Goal: Transaction & Acquisition: Purchase product/service

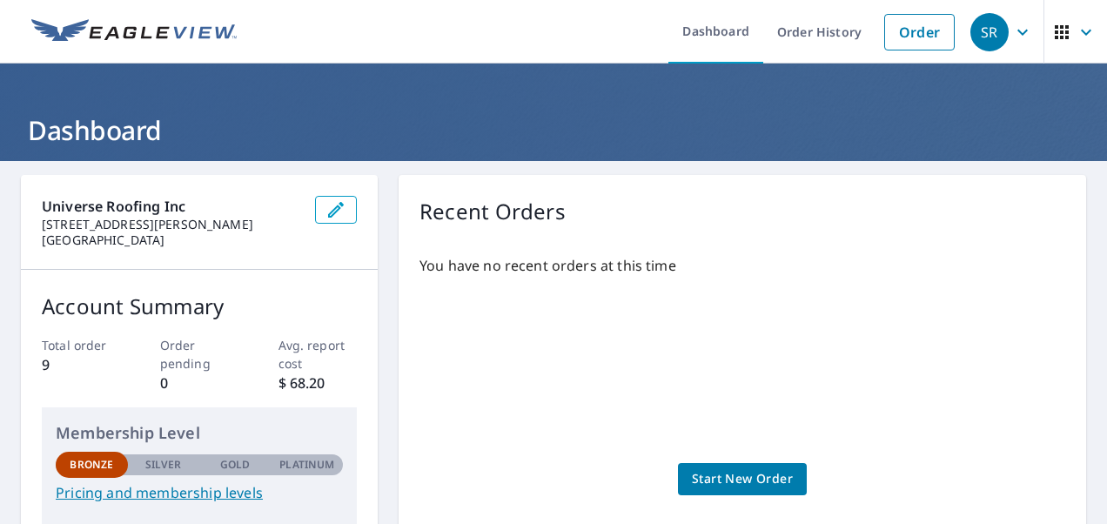
click at [748, 478] on span "Start New Order" at bounding box center [742, 479] width 101 height 22
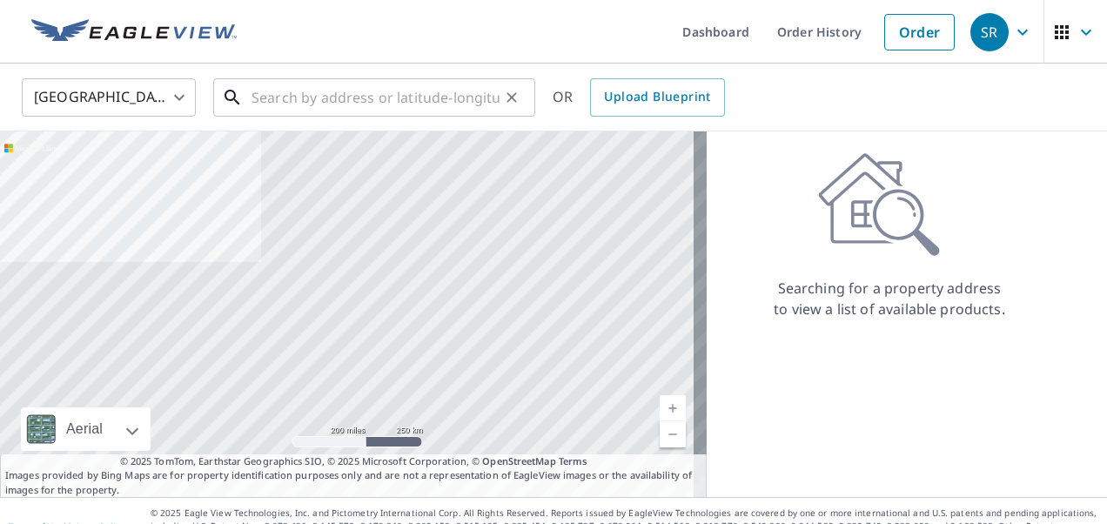
click at [350, 98] on input "text" at bounding box center [376, 97] width 248 height 49
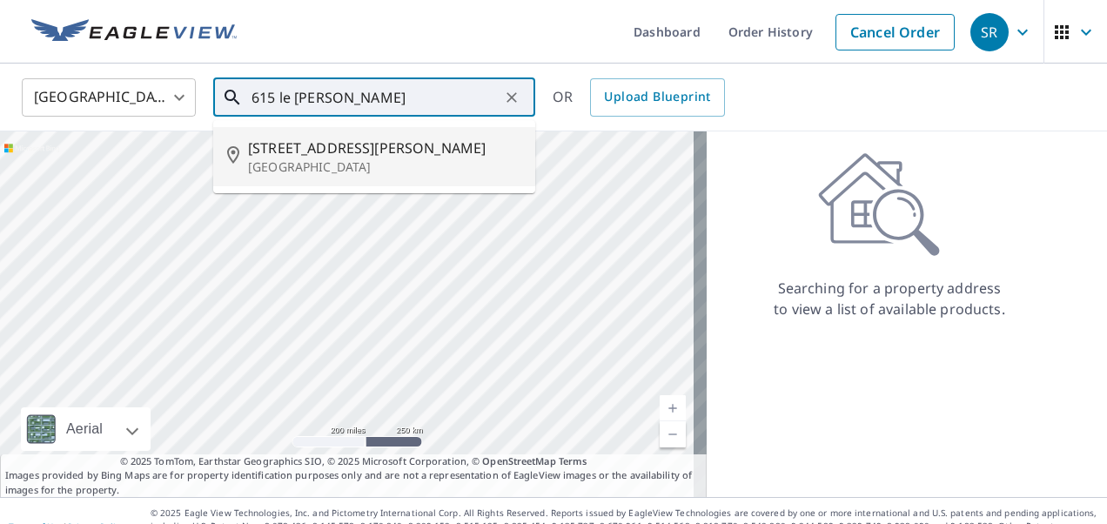
click at [325, 164] on p "[GEOGRAPHIC_DATA]" at bounding box center [384, 166] width 273 height 17
type input "[STREET_ADDRESS][PERSON_NAME]"
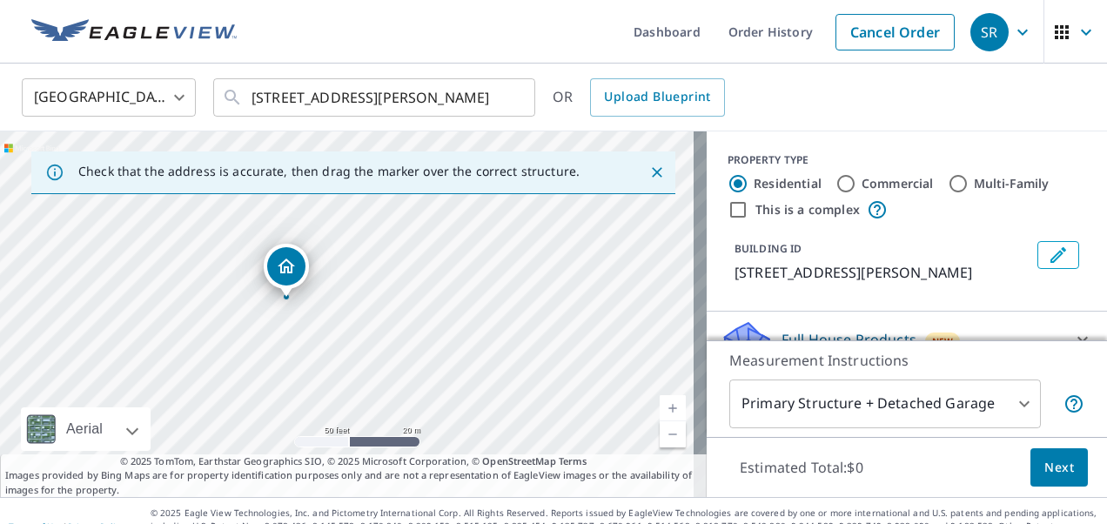
drag, startPoint x: 379, startPoint y: 324, endPoint x: 435, endPoint y: 217, distance: 121.1
click at [435, 217] on div "[STREET_ADDRESS][PERSON_NAME]" at bounding box center [353, 314] width 707 height 366
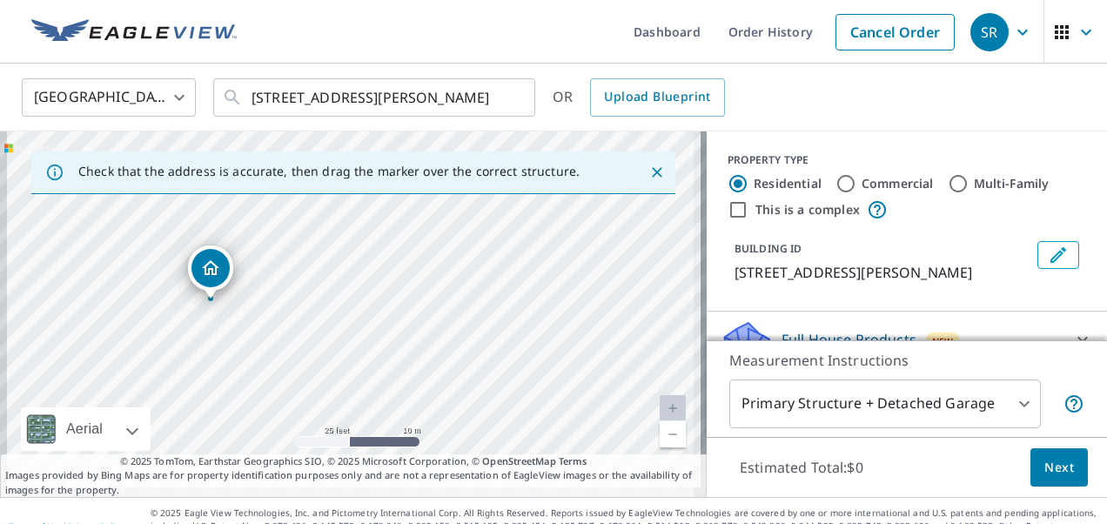
drag, startPoint x: 300, startPoint y: 336, endPoint x: 362, endPoint y: 284, distance: 80.9
click at [362, 284] on div "[STREET_ADDRESS][PERSON_NAME]" at bounding box center [353, 314] width 707 height 366
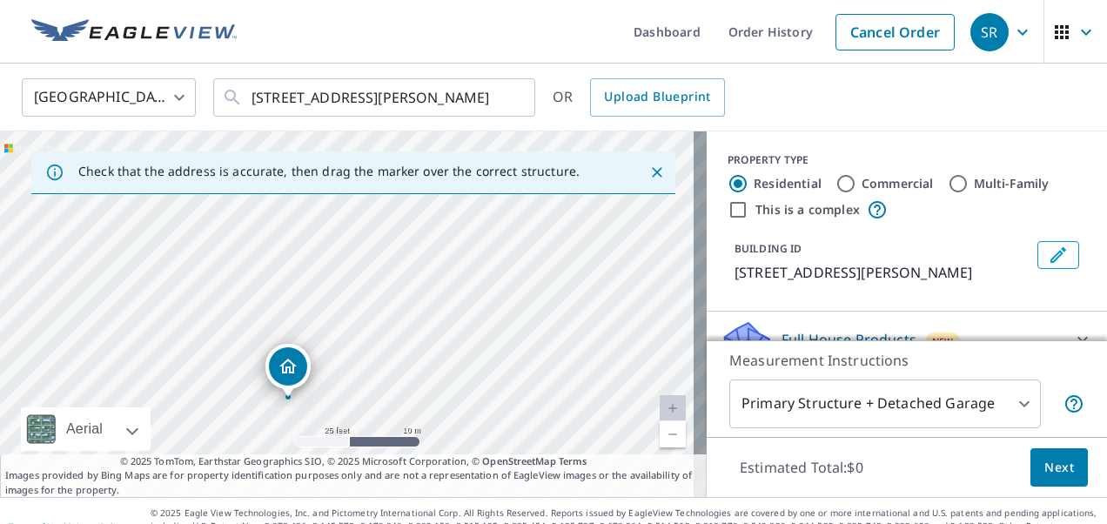
drag, startPoint x: 217, startPoint y: 278, endPoint x: 289, endPoint y: 381, distance: 125.6
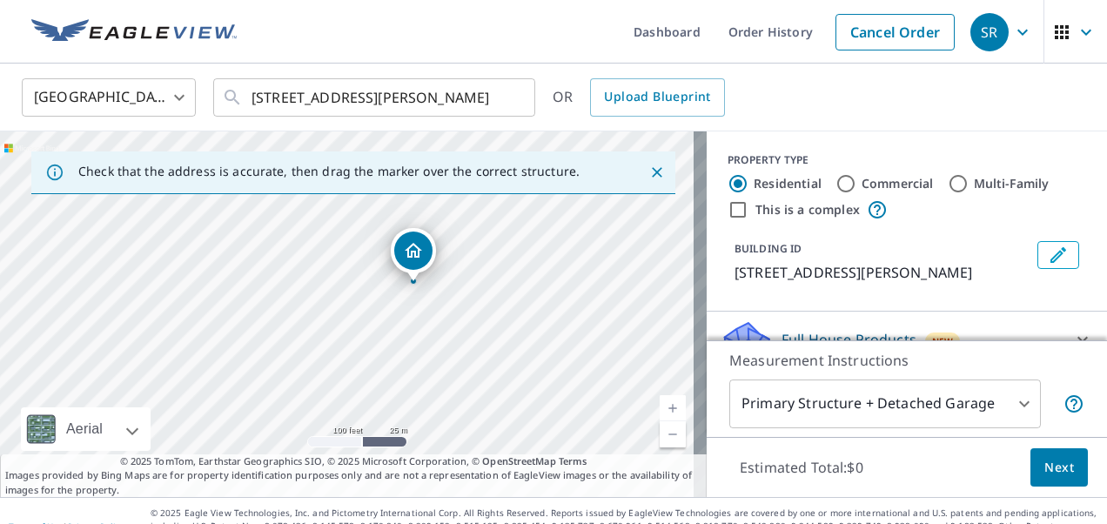
click at [411, 252] on icon "Dropped pin, building 1, Residential property, 615 Le Harve Ave Lake Elsinore, …" at bounding box center [413, 250] width 17 height 15
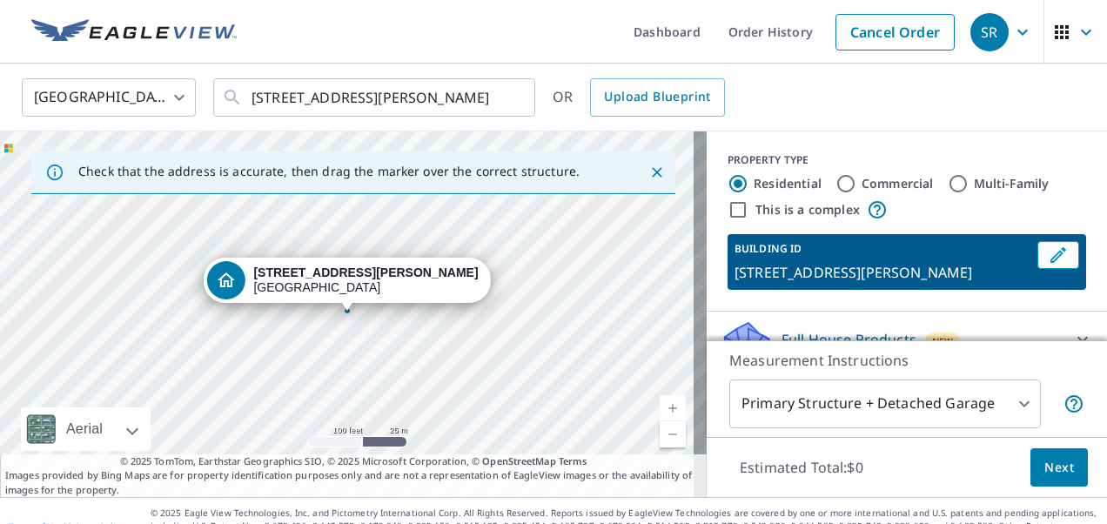
scroll to position [17, 0]
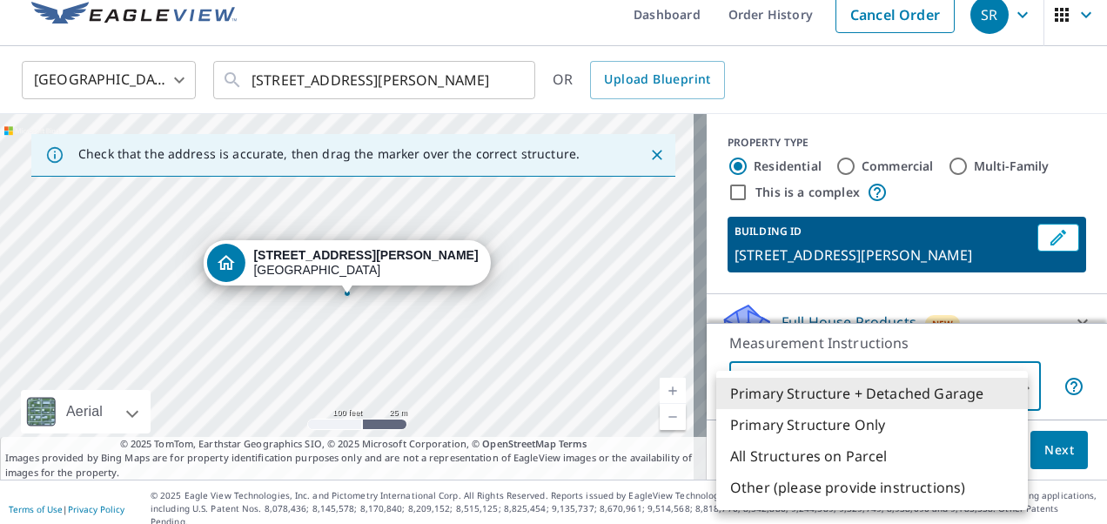
click at [1013, 388] on body "SR SR Dashboard Order History Cancel Order SR [GEOGRAPHIC_DATA] [GEOGRAPHIC_DAT…" at bounding box center [553, 262] width 1107 height 524
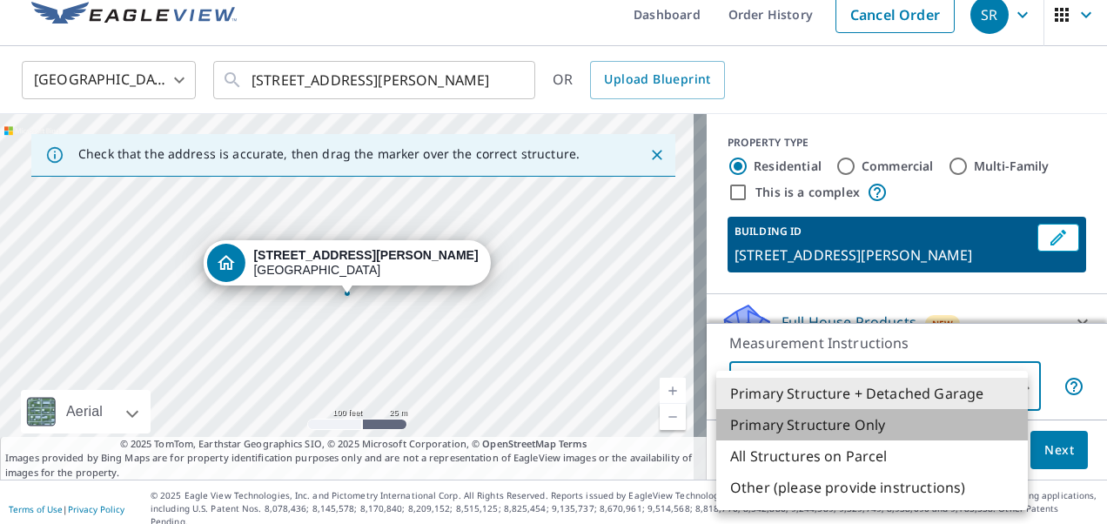
click at [846, 424] on li "Primary Structure Only" at bounding box center [872, 424] width 312 height 31
type input "2"
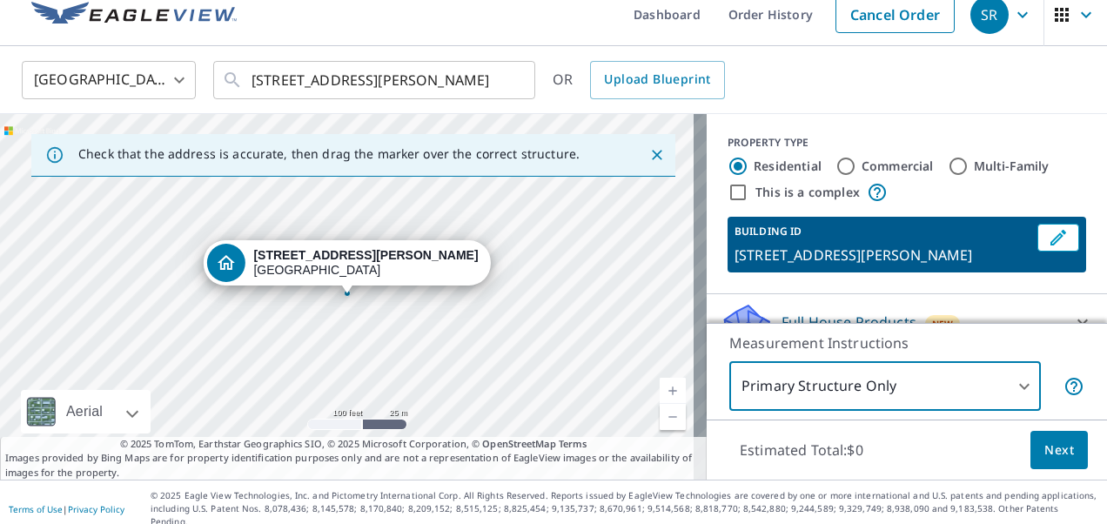
click at [1004, 386] on body "SR SR Dashboard Order History Cancel Order SR [GEOGRAPHIC_DATA] [GEOGRAPHIC_DAT…" at bounding box center [553, 262] width 1107 height 524
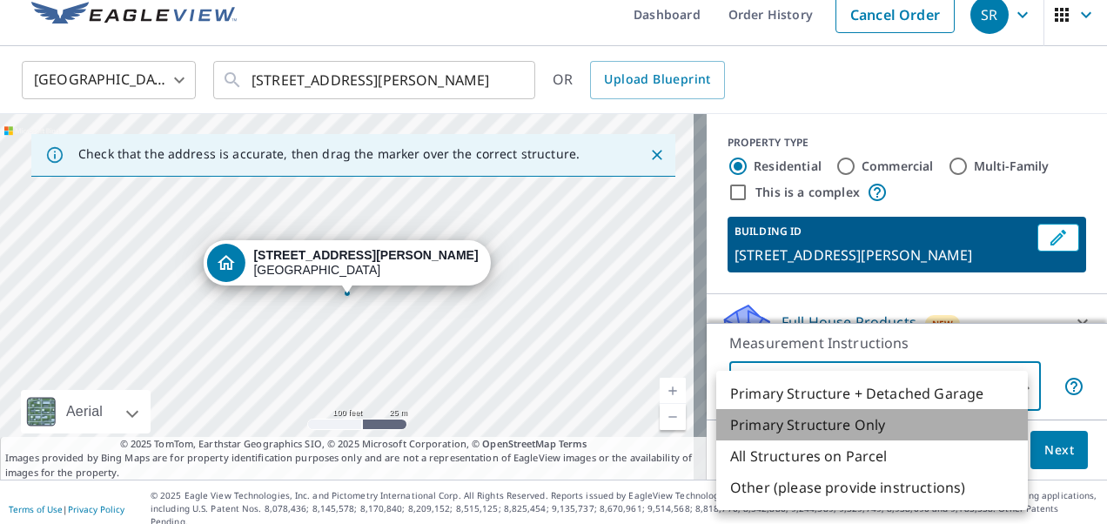
click at [878, 425] on li "Primary Structure Only" at bounding box center [872, 424] width 312 height 31
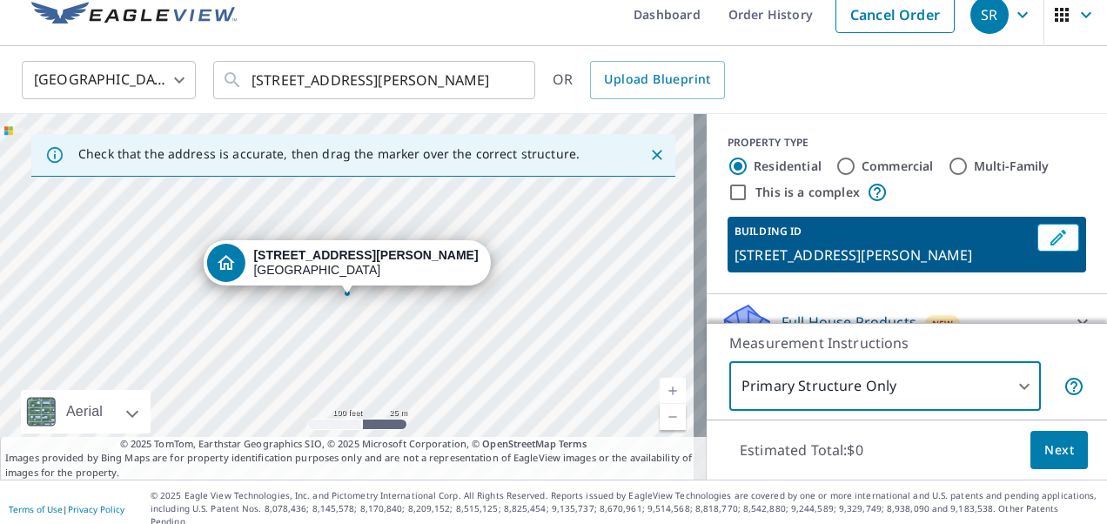
click at [1045, 451] on span "Next" at bounding box center [1059, 450] width 30 height 22
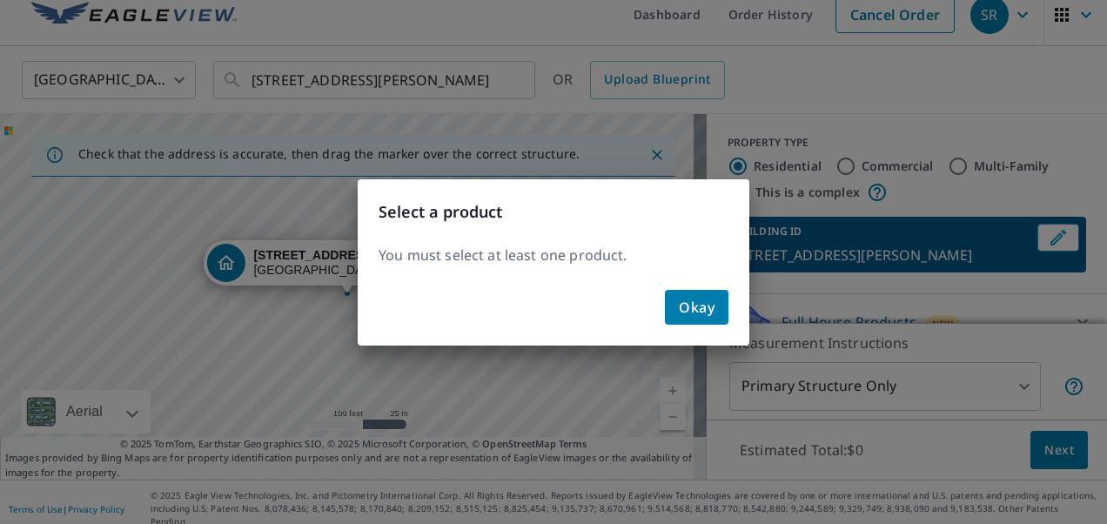
click at [697, 303] on span "Okay" at bounding box center [697, 307] width 36 height 24
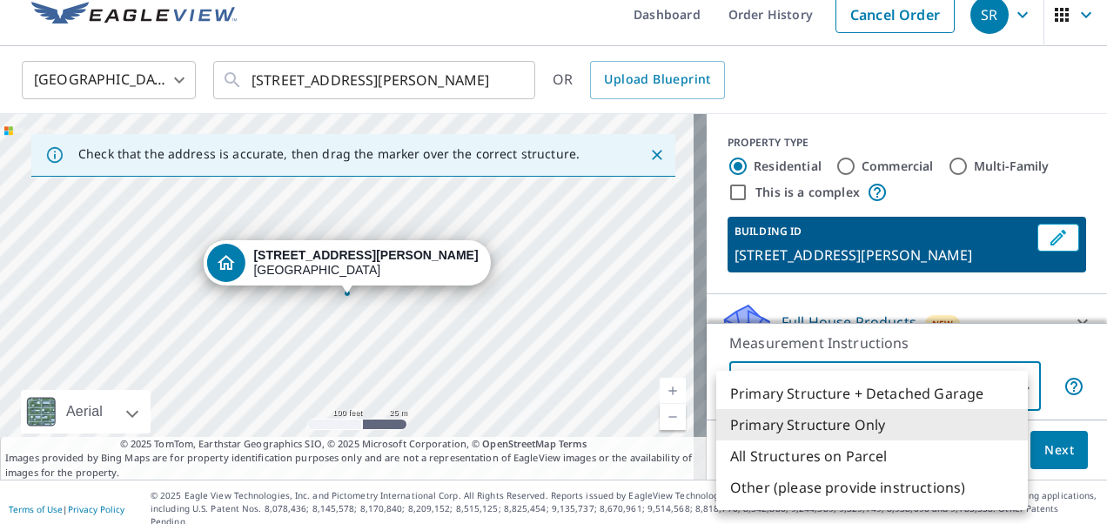
click at [1015, 388] on body "SR SR Dashboard Order History Cancel Order SR [GEOGRAPHIC_DATA] [GEOGRAPHIC_DAT…" at bounding box center [553, 262] width 1107 height 524
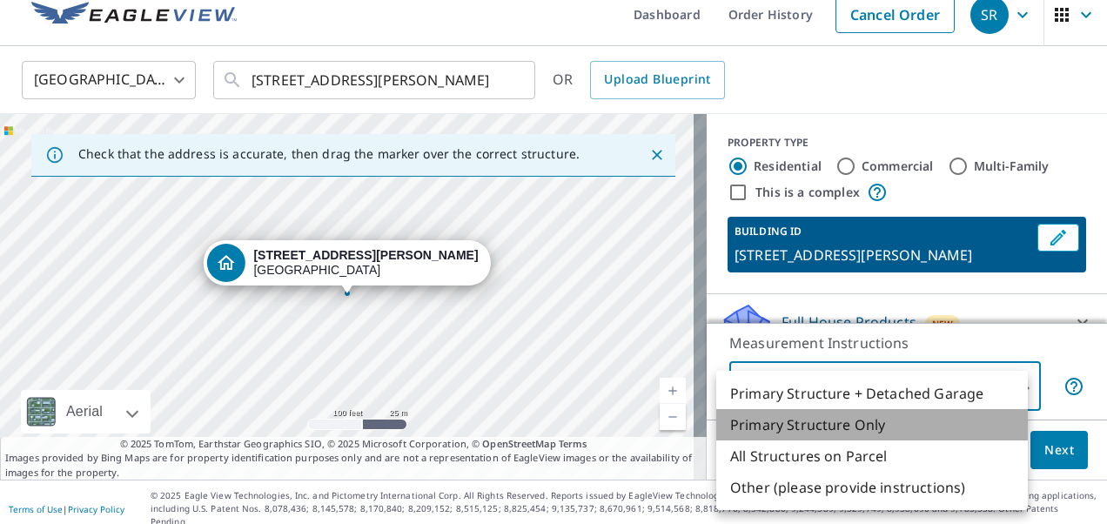
click at [834, 422] on li "Primary Structure Only" at bounding box center [872, 424] width 312 height 31
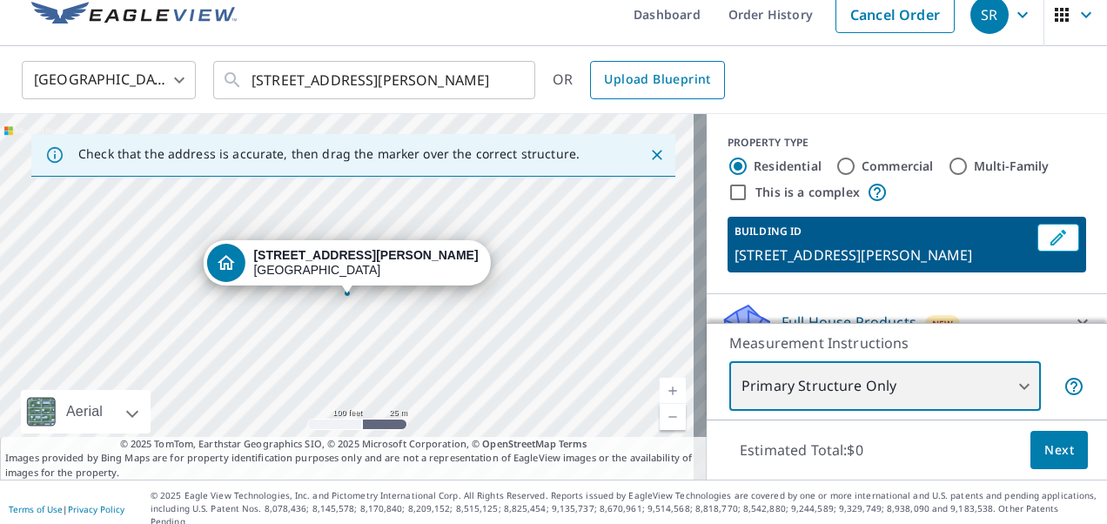
scroll to position [0, 0]
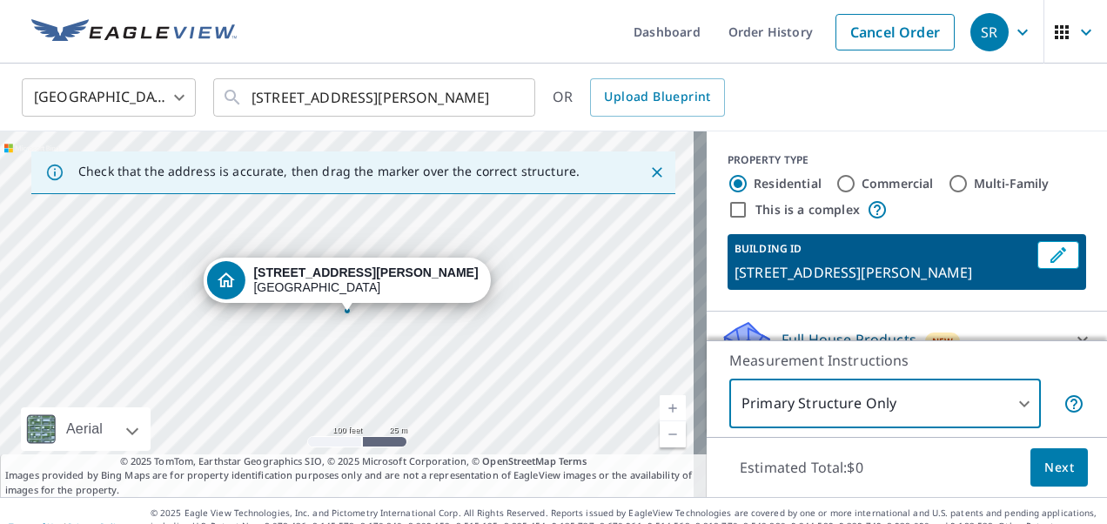
click at [1076, 38] on icon "button" at bounding box center [1086, 32] width 21 height 21
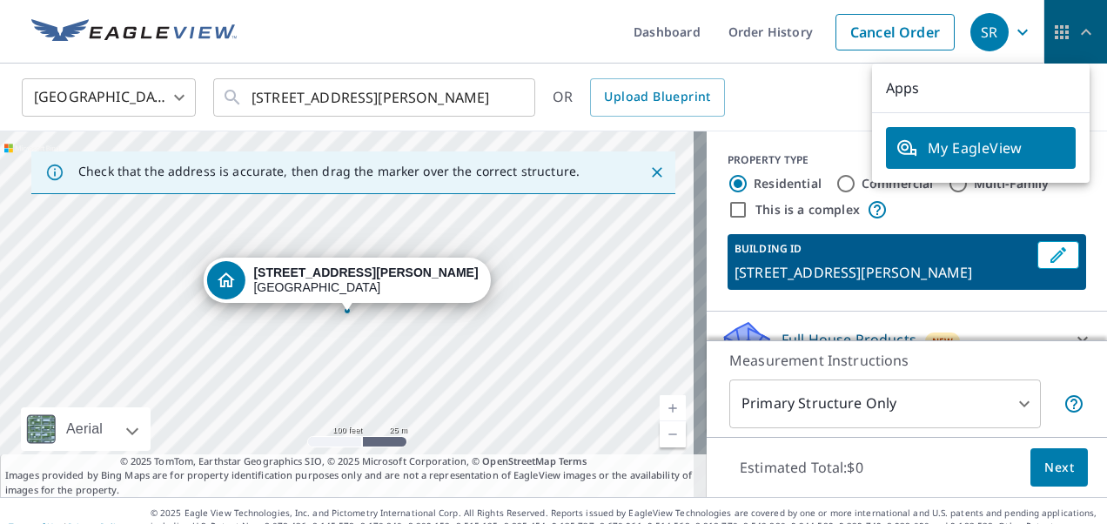
click at [1076, 38] on icon "button" at bounding box center [1086, 32] width 21 height 21
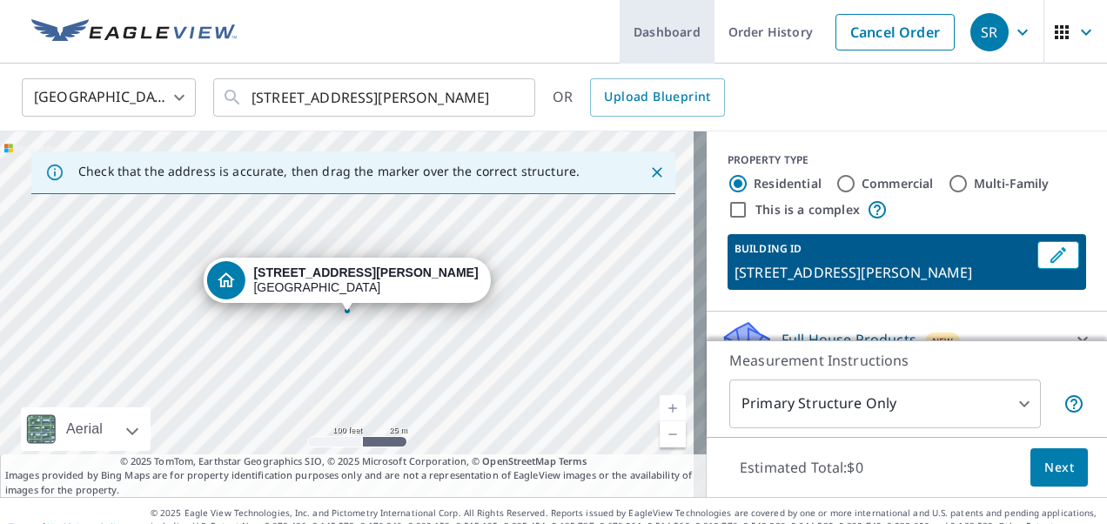
click at [749, 42] on link "Order History" at bounding box center [771, 32] width 112 height 64
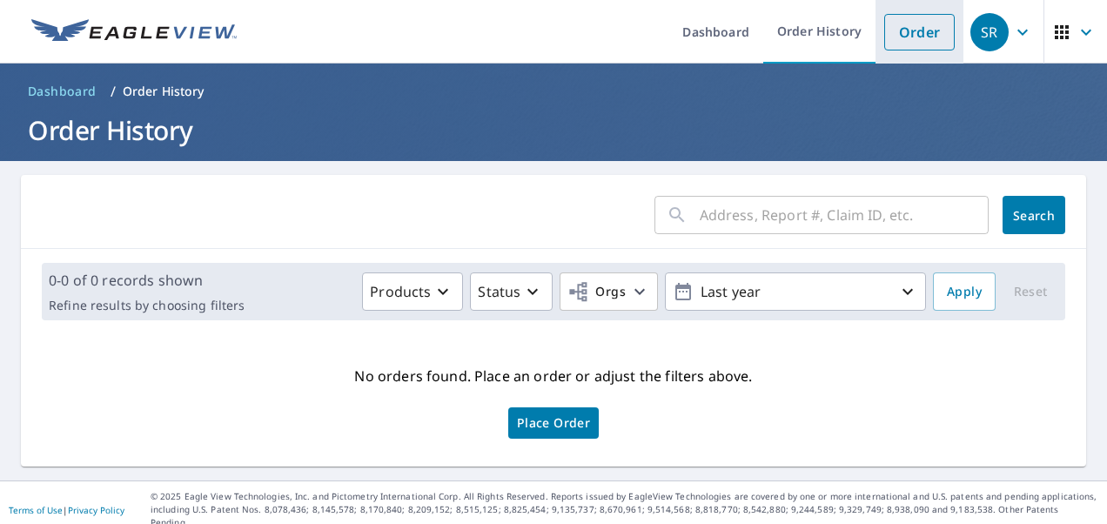
click at [903, 30] on link "Order" at bounding box center [919, 32] width 70 height 37
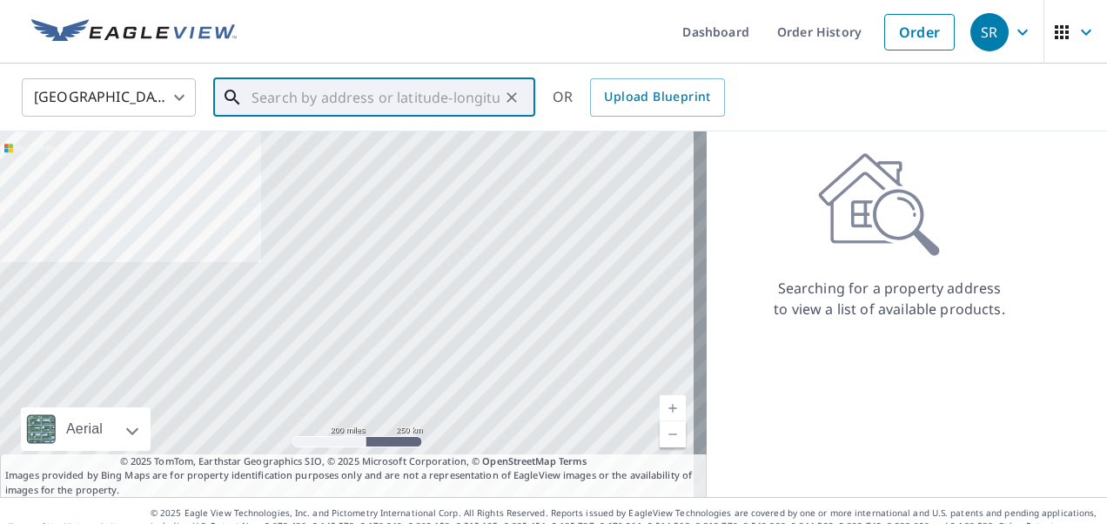
click at [292, 98] on input "text" at bounding box center [376, 97] width 248 height 49
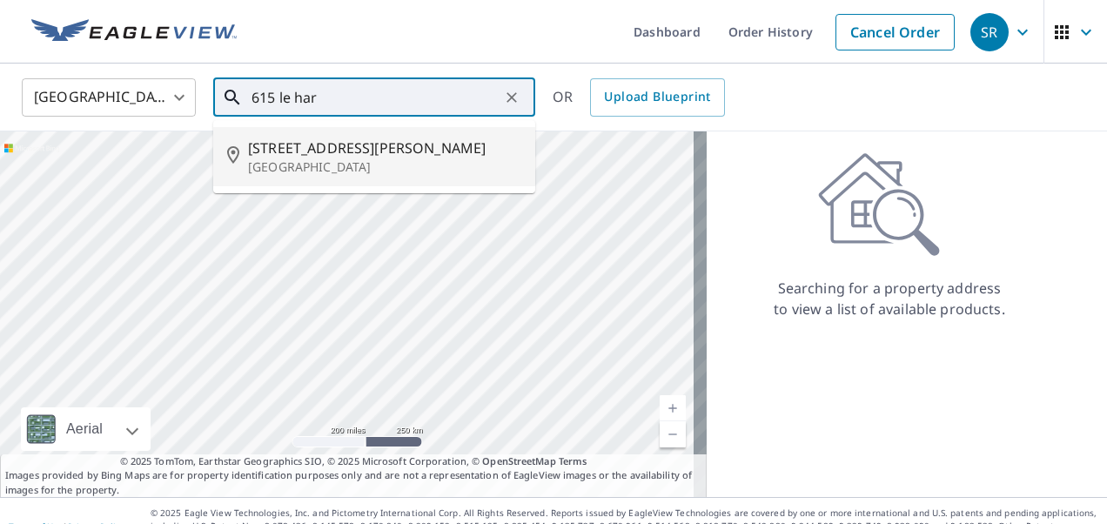
click at [278, 155] on span "[STREET_ADDRESS][PERSON_NAME]" at bounding box center [384, 148] width 273 height 21
type input "[STREET_ADDRESS][PERSON_NAME]"
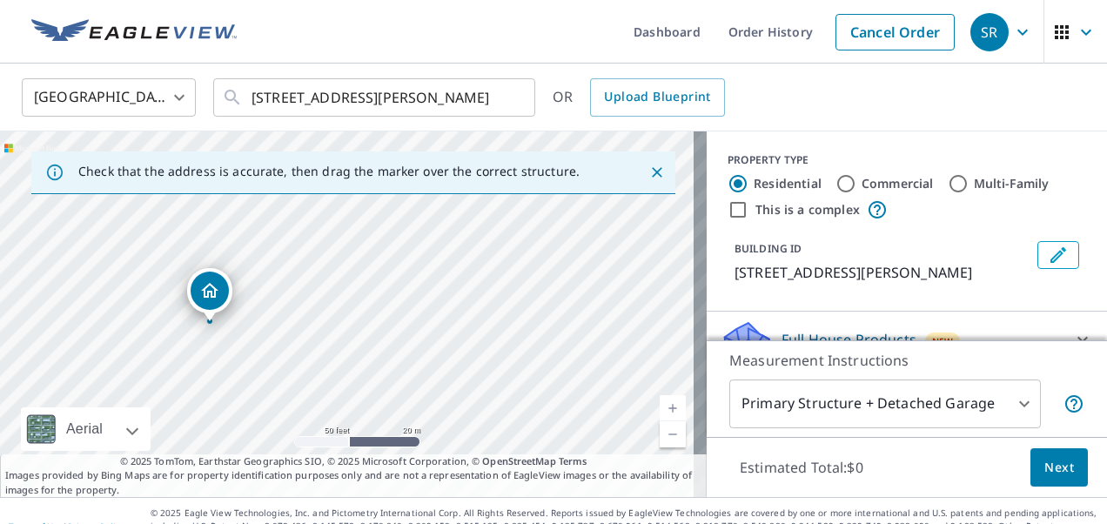
drag, startPoint x: 386, startPoint y: 287, endPoint x: 642, endPoint y: 166, distance: 283.0
click at [641, 165] on div "Check that the address is accurate, then drag the marker over the correct struc…" at bounding box center [353, 314] width 707 height 366
click at [587, 170] on div "Check that the address is accurate, then drag the marker over the correct struc…" at bounding box center [353, 172] width 644 height 43
drag, startPoint x: 478, startPoint y: 252, endPoint x: 748, endPoint y: 211, distance: 273.0
click at [748, 211] on div "Check that the address is accurate, then drag the marker over the correct struc…" at bounding box center [553, 314] width 1107 height 366
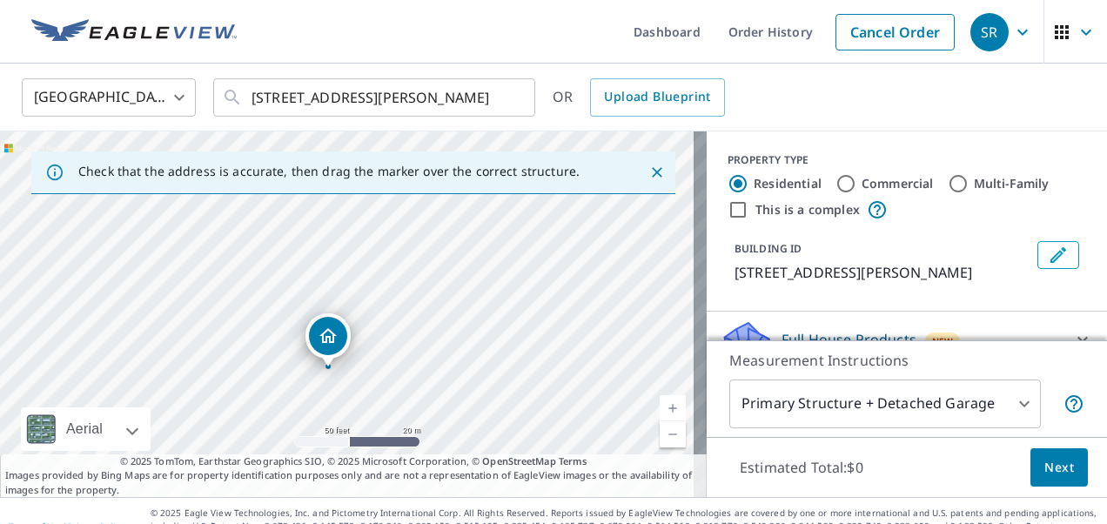
click at [835, 107] on div "[GEOGRAPHIC_DATA] [GEOGRAPHIC_DATA] ​ [STREET_ADDRESS][PERSON_NAME] ​ OR Upload…" at bounding box center [547, 97] width 1077 height 41
click at [728, 265] on div "BUILDING ID [STREET_ADDRESS][PERSON_NAME]" at bounding box center [907, 262] width 359 height 56
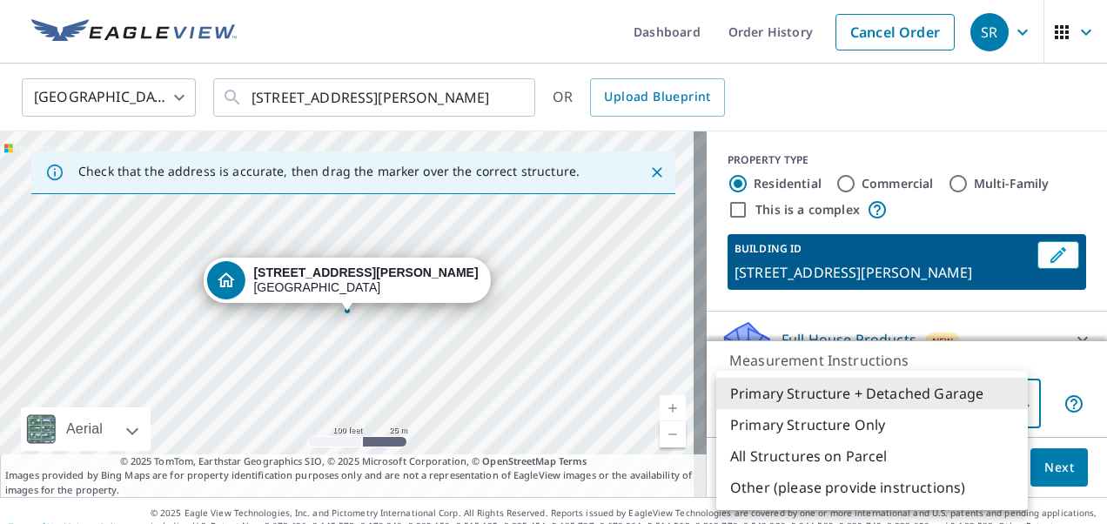
click at [1008, 406] on body "SR SR Dashboard Order History Cancel Order SR [GEOGRAPHIC_DATA] [GEOGRAPHIC_DAT…" at bounding box center [553, 262] width 1107 height 524
click at [855, 423] on li "Primary Structure Only" at bounding box center [872, 424] width 312 height 31
type input "2"
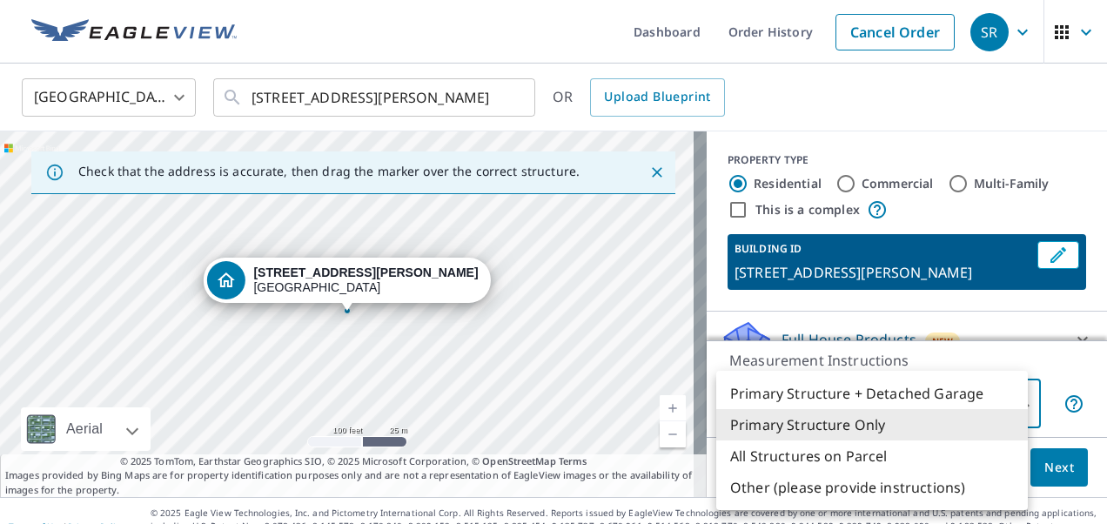
click at [1010, 400] on body "SR SR Dashboard Order History Cancel Order SR [GEOGRAPHIC_DATA] [GEOGRAPHIC_DAT…" at bounding box center [553, 262] width 1107 height 524
click at [853, 427] on li "Primary Structure Only" at bounding box center [872, 424] width 312 height 31
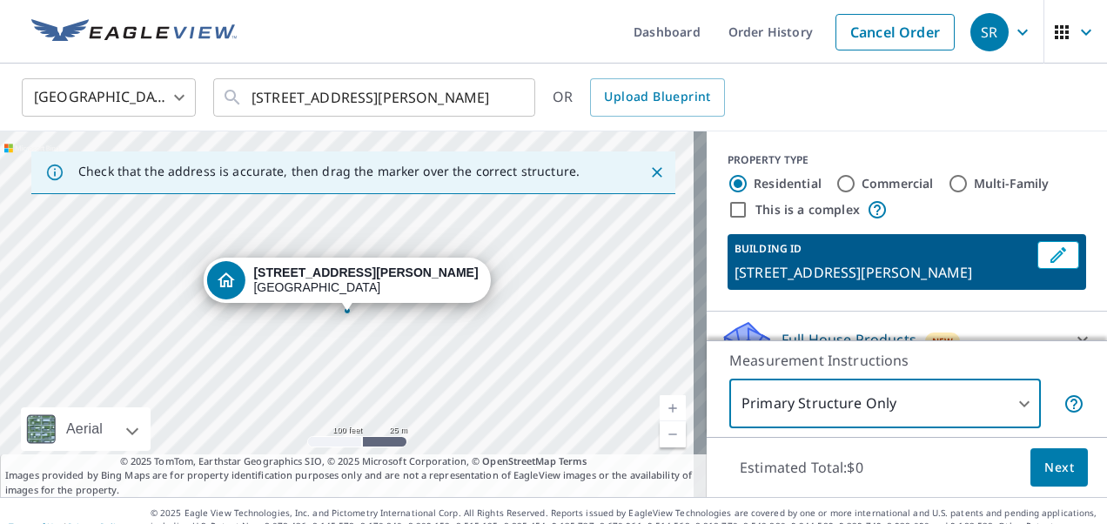
click at [1044, 464] on span "Next" at bounding box center [1059, 468] width 30 height 22
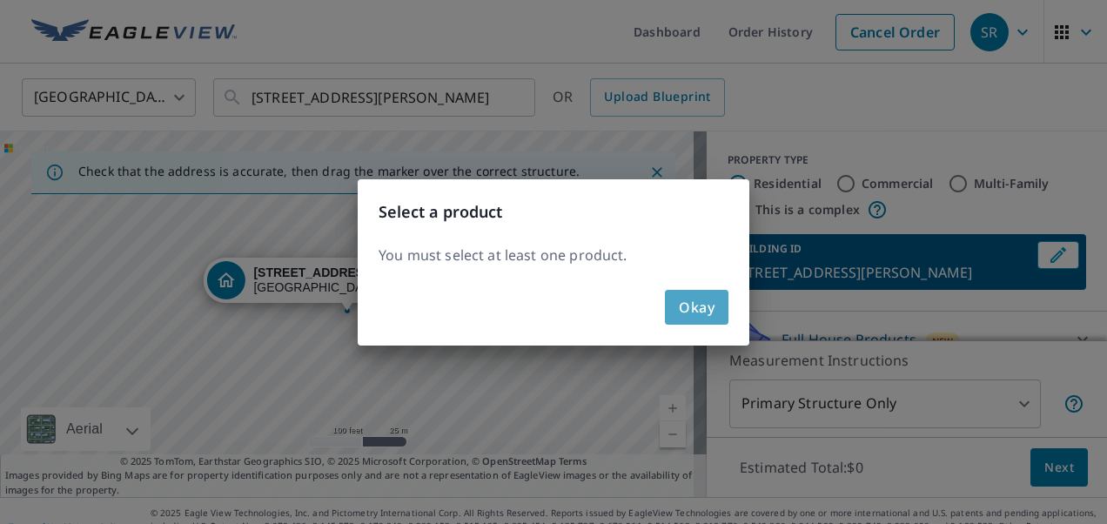
click at [697, 308] on span "Okay" at bounding box center [697, 307] width 36 height 24
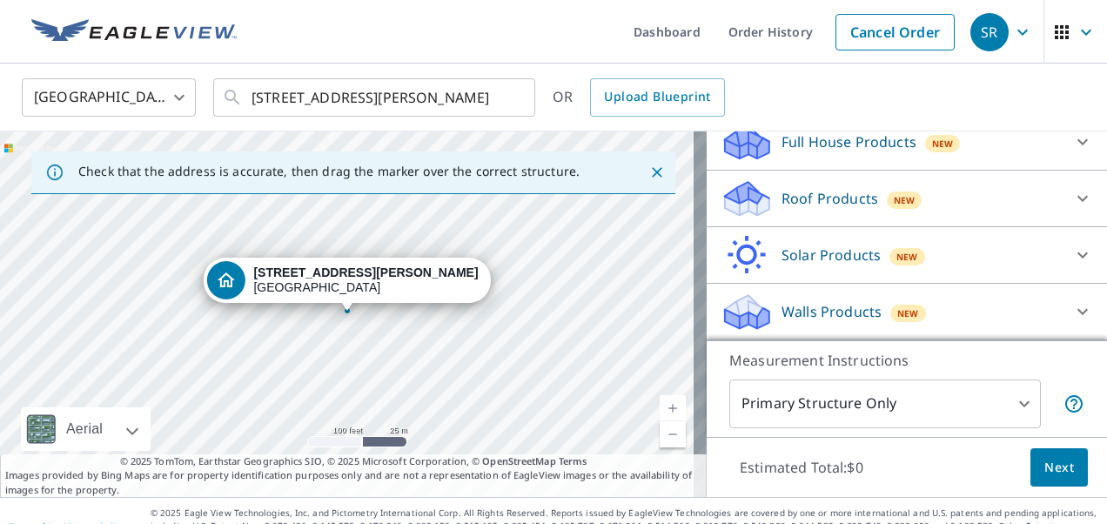
scroll to position [217, 0]
click at [825, 204] on p "Roof Products" at bounding box center [830, 198] width 97 height 21
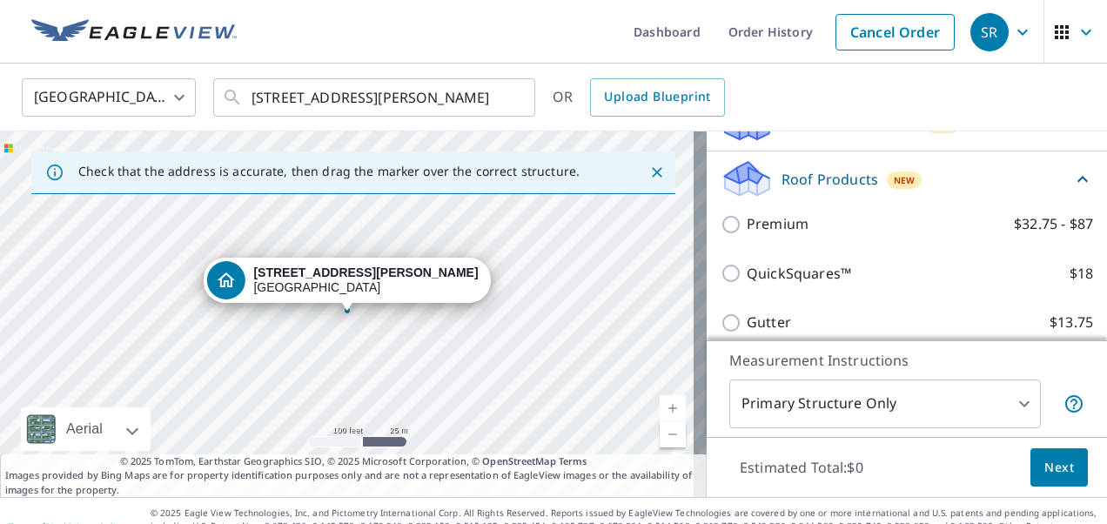
scroll to position [252, 0]
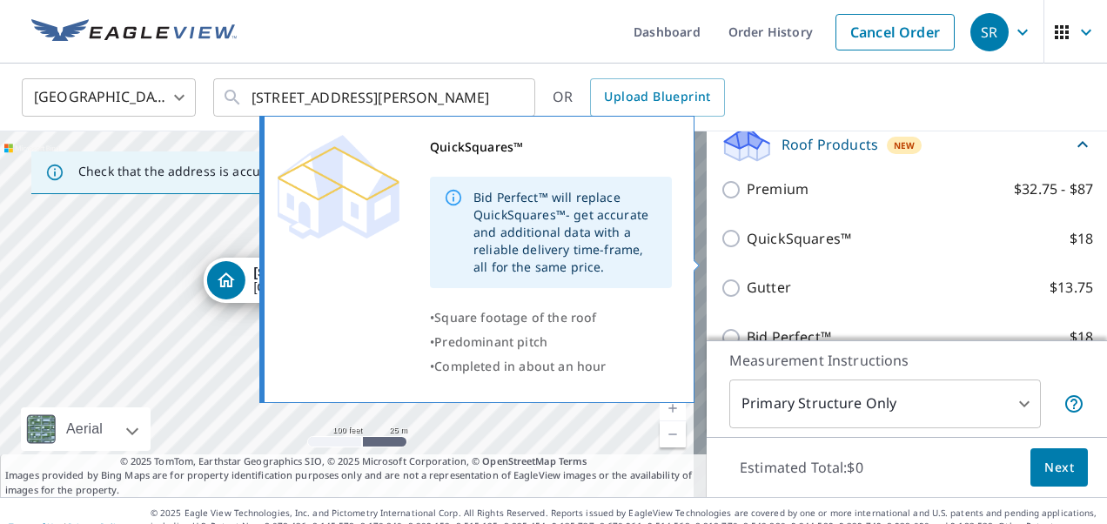
click at [721, 249] on input "QuickSquares™ $18" at bounding box center [734, 238] width 26 height 21
checkbox input "true"
type input "1"
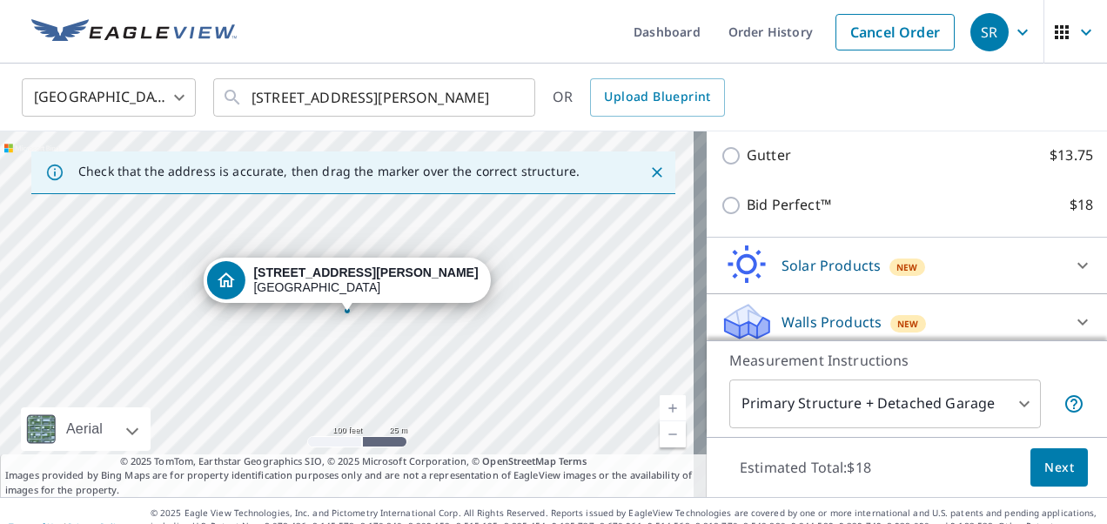
scroll to position [480, 0]
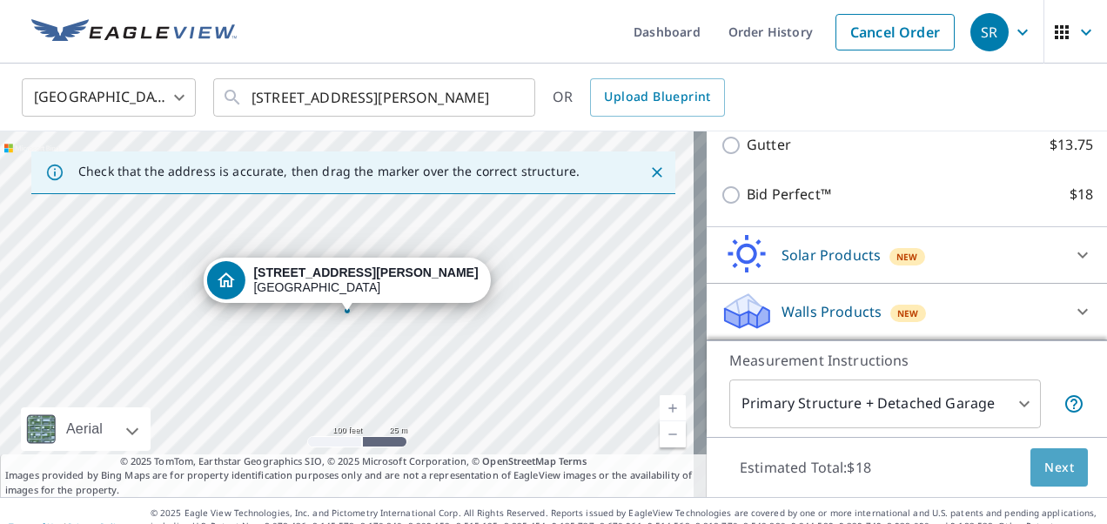
click at [1044, 467] on span "Next" at bounding box center [1059, 468] width 30 height 22
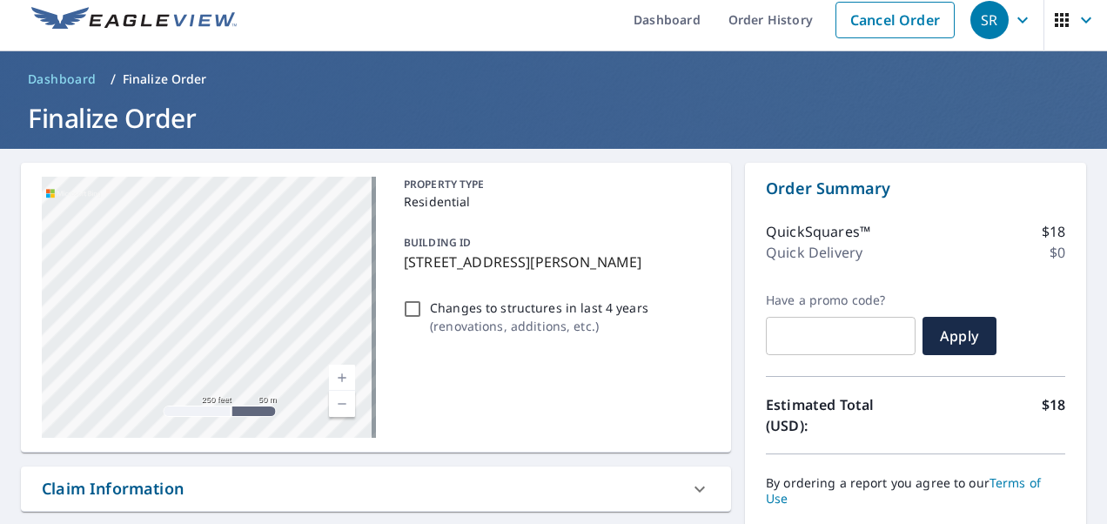
scroll to position [1, 0]
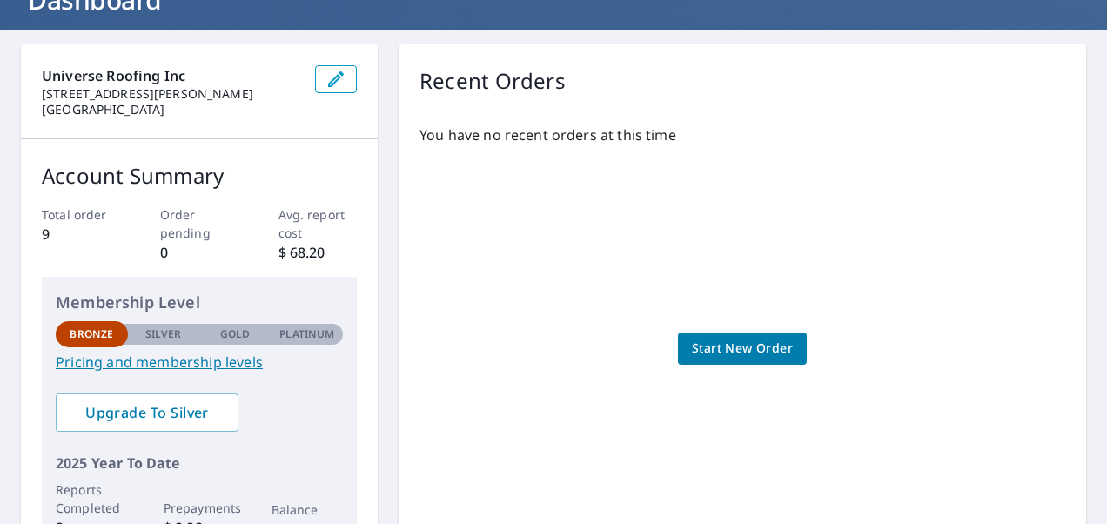
scroll to position [174, 0]
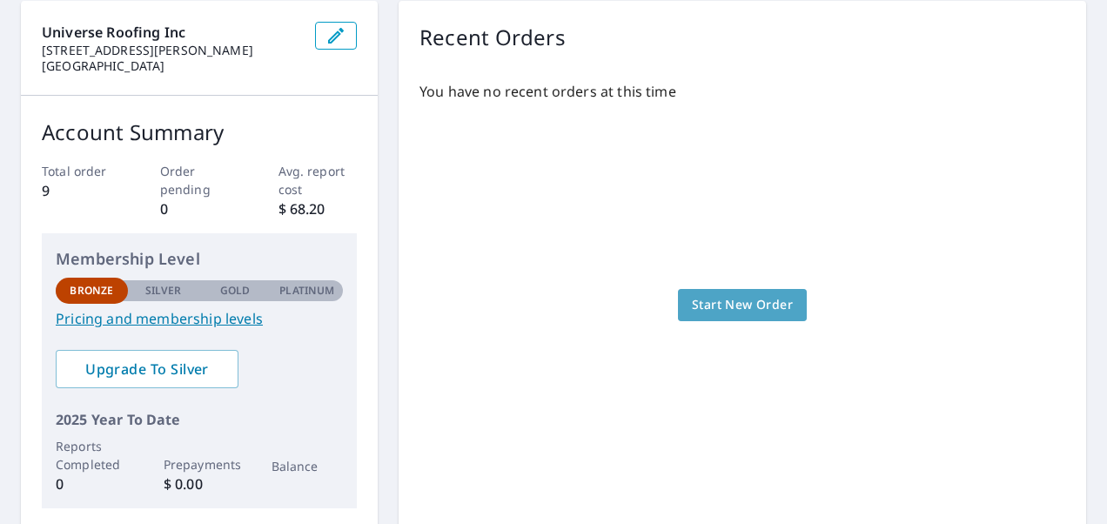
click at [731, 305] on span "Start New Order" at bounding box center [742, 305] width 101 height 22
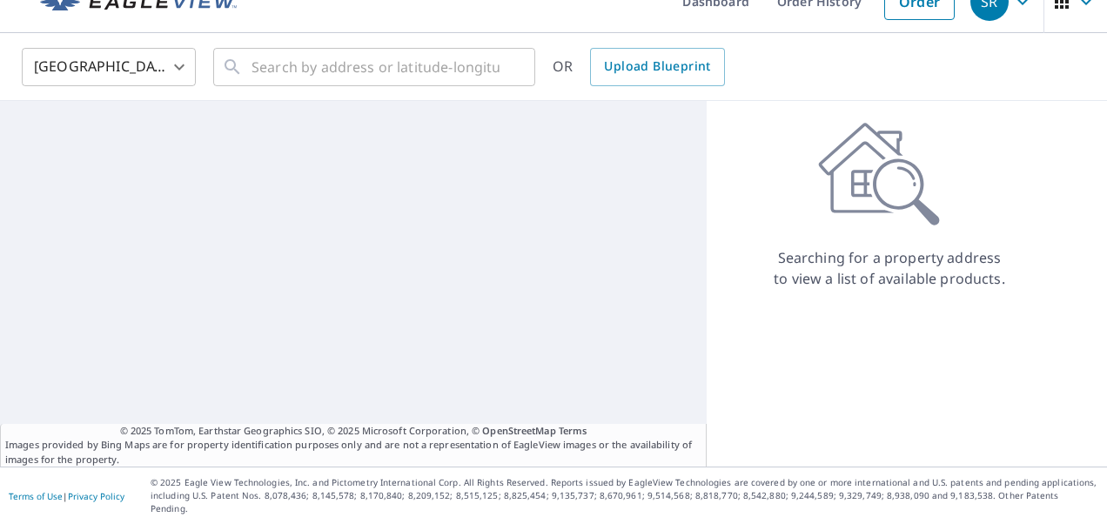
scroll to position [17, 0]
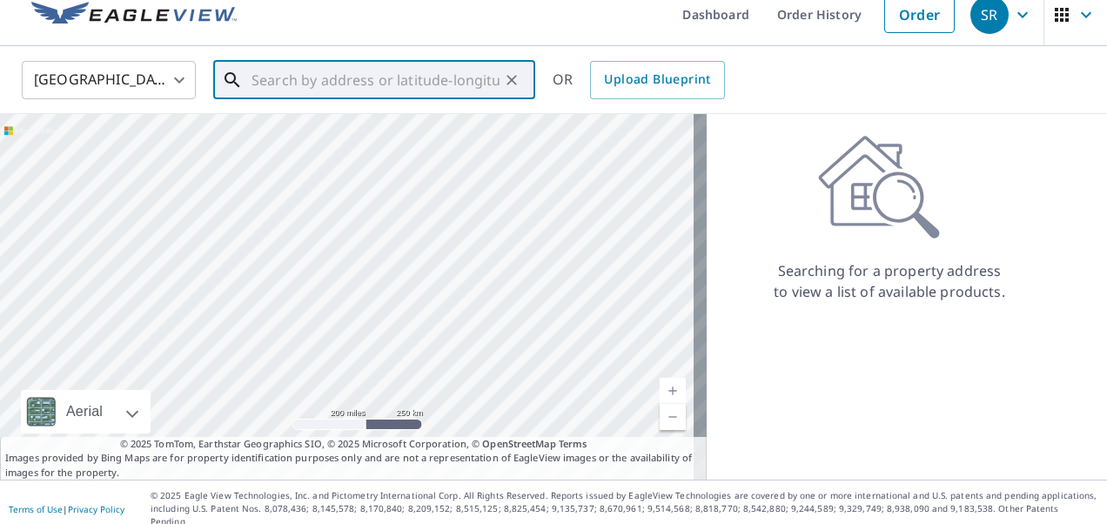
click at [272, 79] on input "text" at bounding box center [376, 80] width 248 height 49
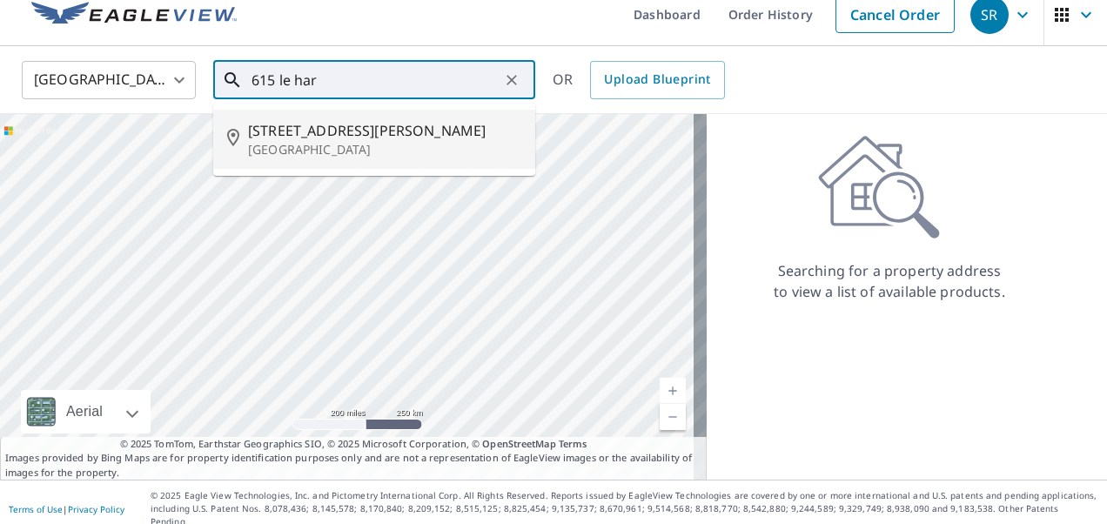
click at [283, 136] on span "[STREET_ADDRESS][PERSON_NAME]" at bounding box center [384, 130] width 273 height 21
type input "[STREET_ADDRESS][PERSON_NAME]"
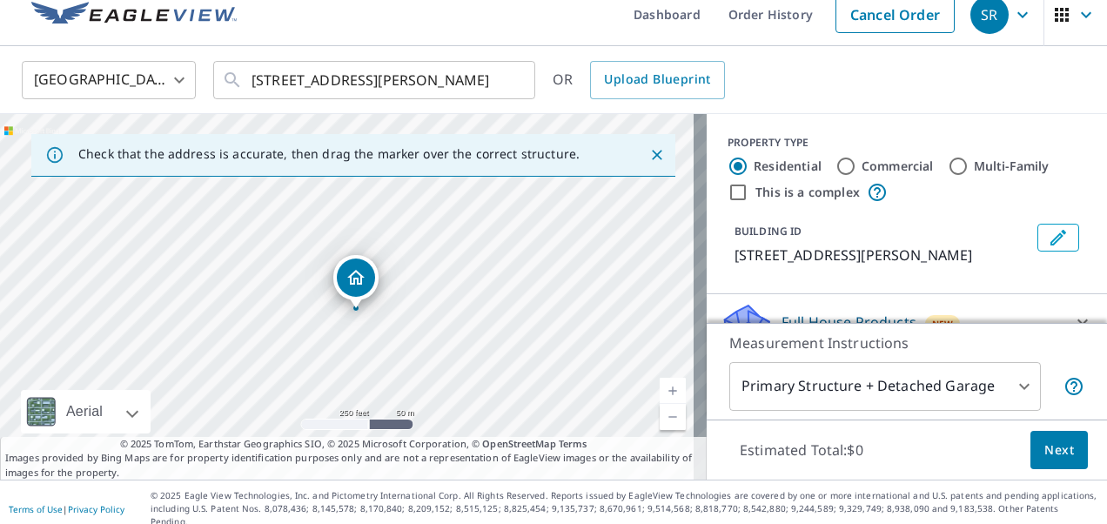
drag, startPoint x: 352, startPoint y: 262, endPoint x: 359, endPoint y: 278, distance: 17.5
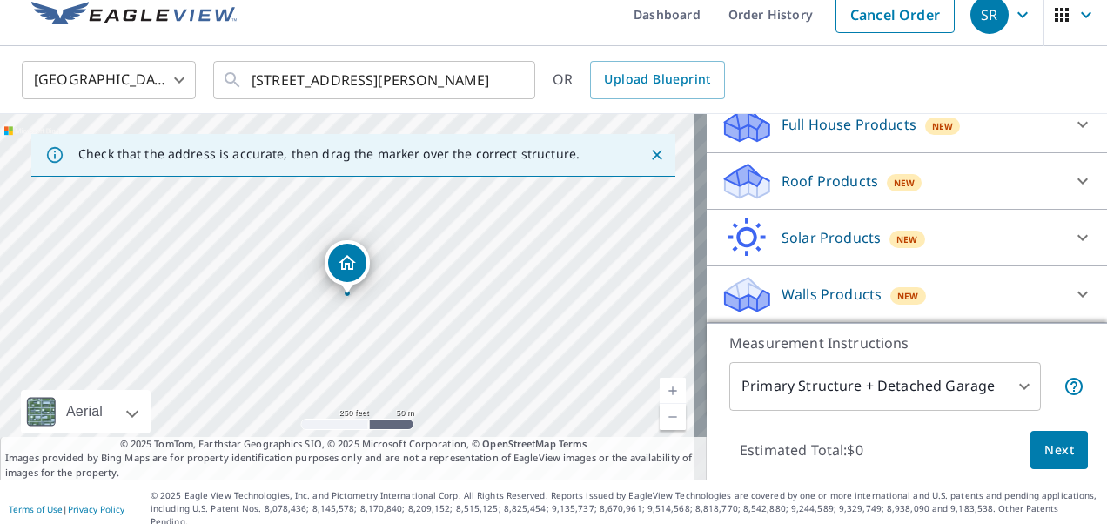
scroll to position [217, 0]
click at [808, 183] on p "Roof Products" at bounding box center [830, 181] width 97 height 21
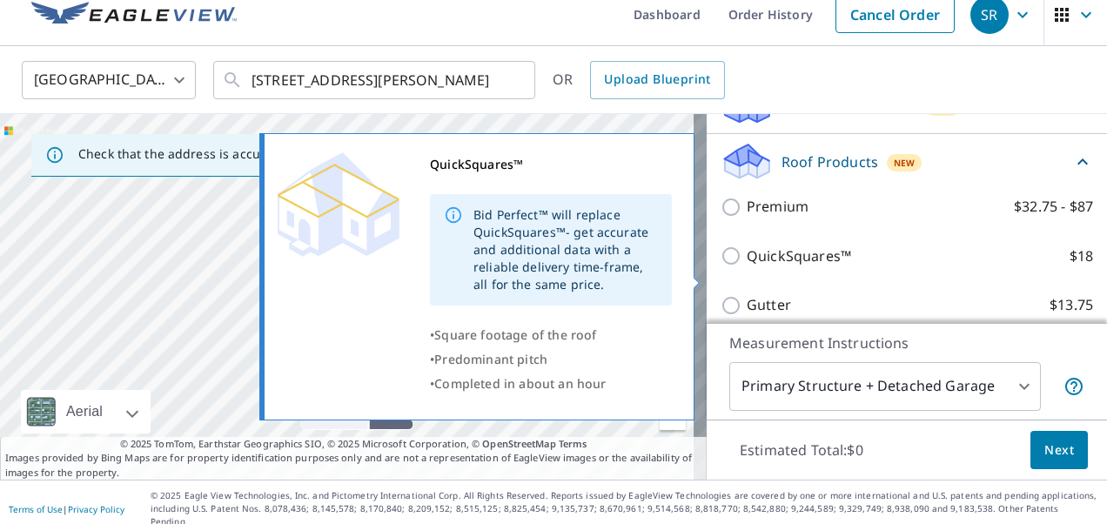
click at [721, 266] on input "QuickSquares™ $18" at bounding box center [734, 255] width 26 height 21
checkbox input "true"
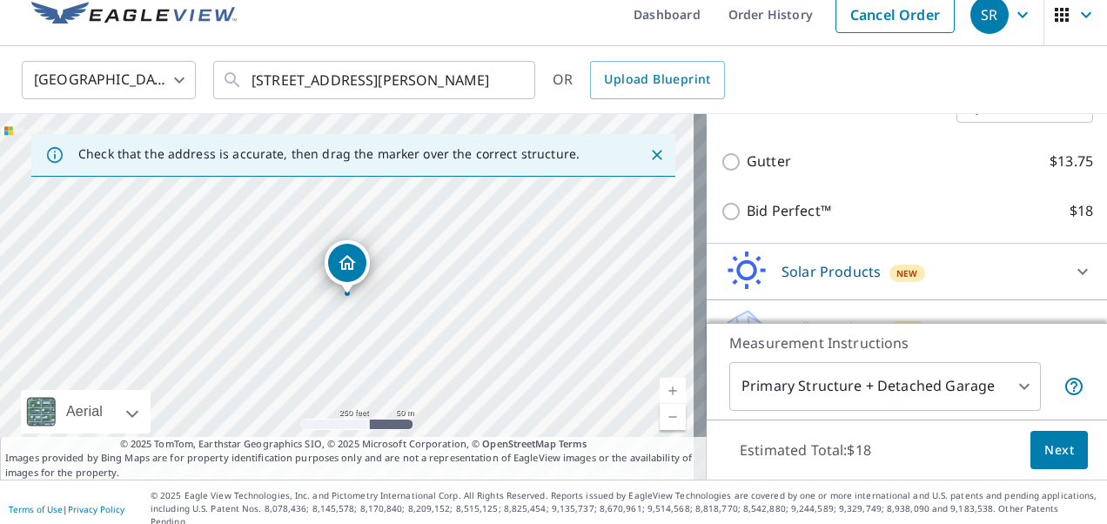
scroll to position [480, 0]
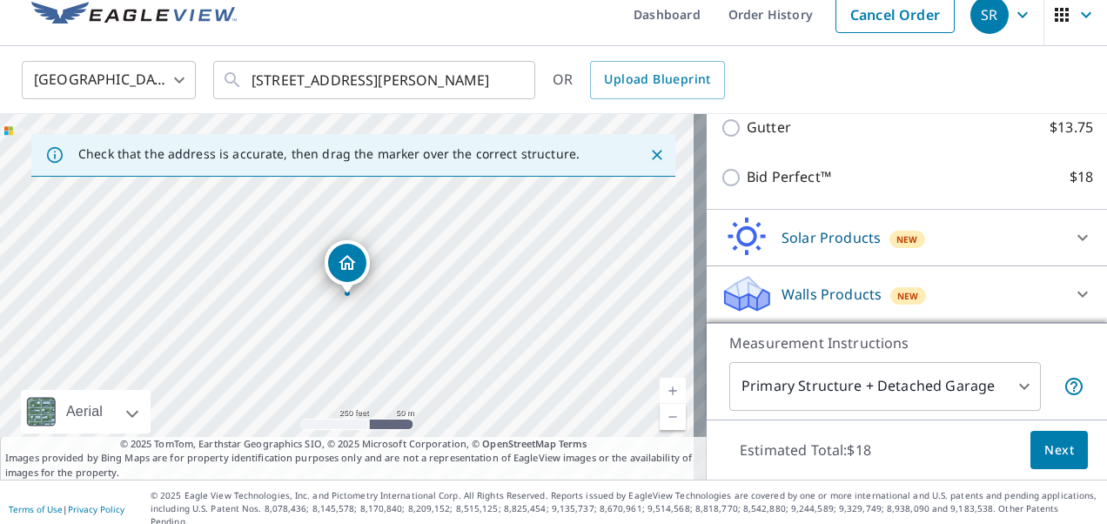
click at [1012, 386] on body "SR SR Dashboard Order History Cancel Order SR United States US ​ 615 Le Harve A…" at bounding box center [553, 262] width 1107 height 524
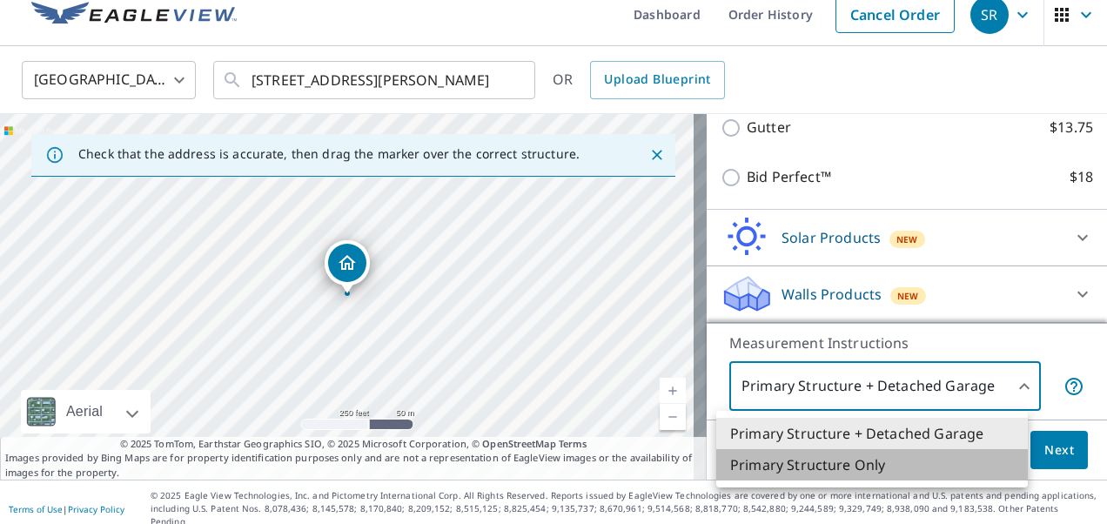
click at [849, 460] on li "Primary Structure Only" at bounding box center [872, 464] width 312 height 31
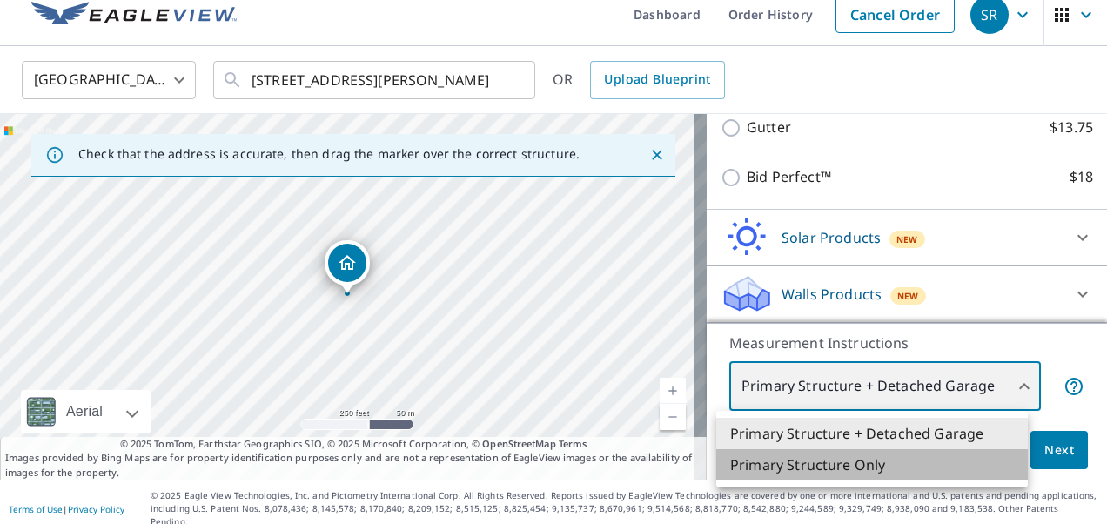
type input "2"
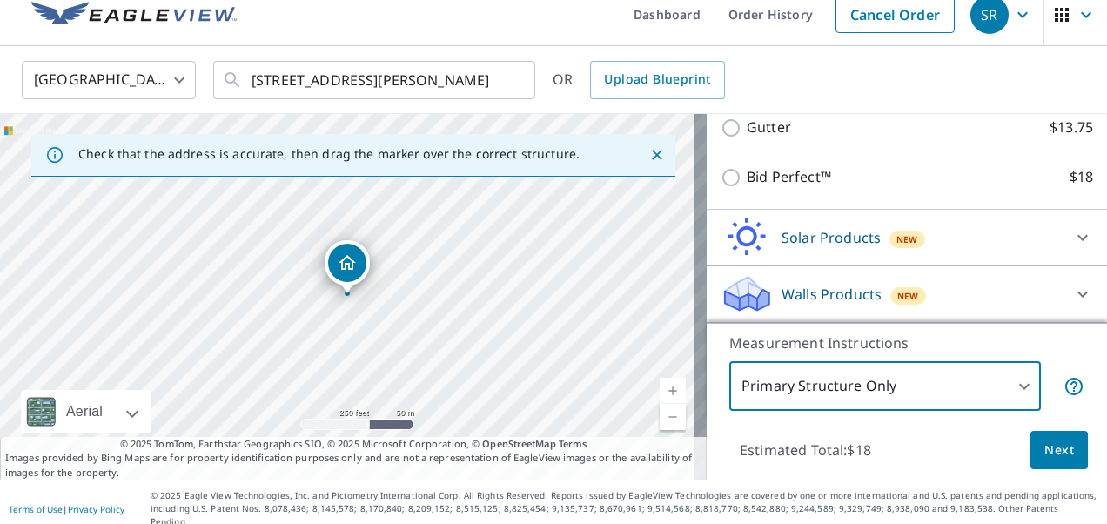
click at [1044, 447] on span "Next" at bounding box center [1059, 450] width 30 height 22
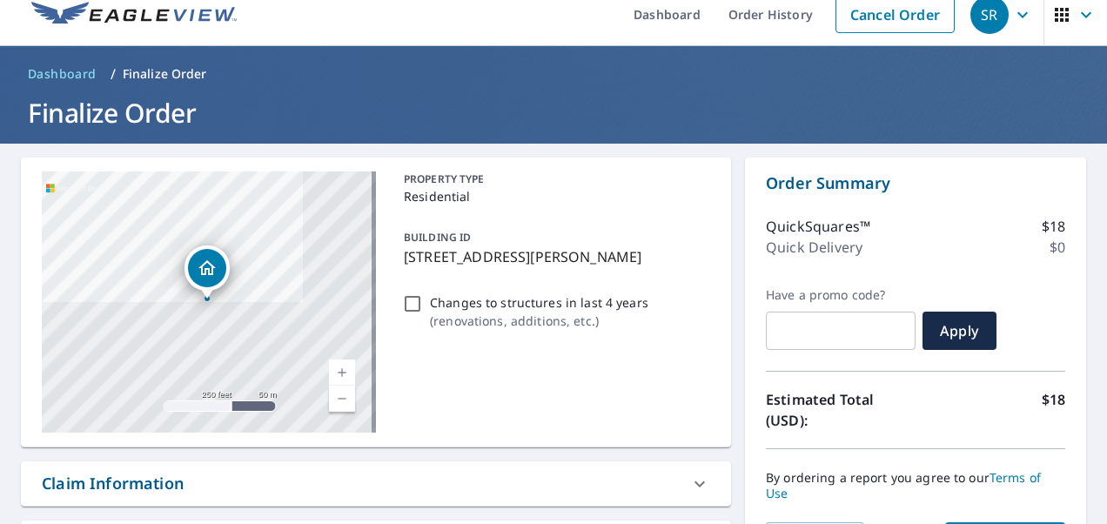
scroll to position [104, 0]
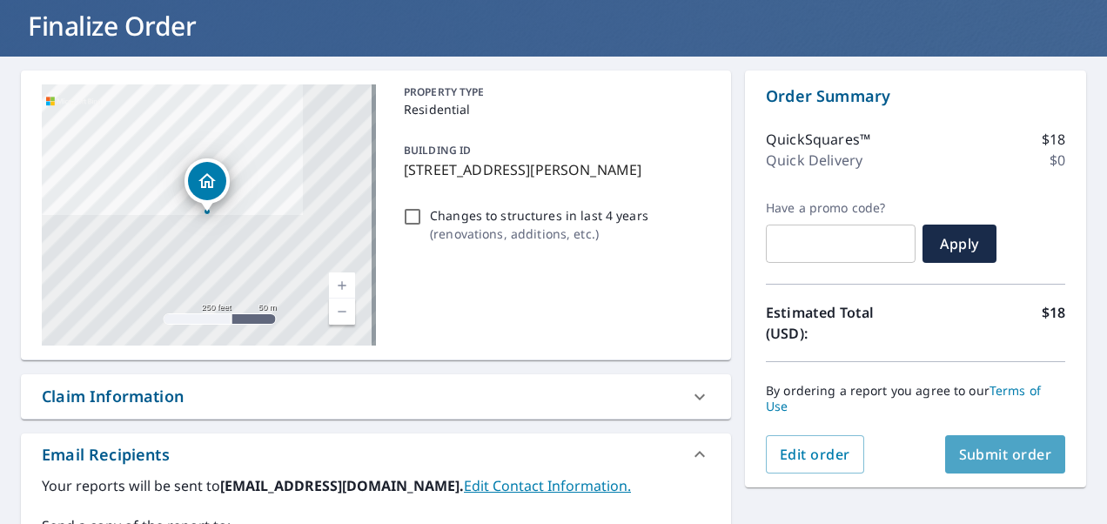
click at [1010, 453] on span "Submit order" at bounding box center [1005, 454] width 93 height 19
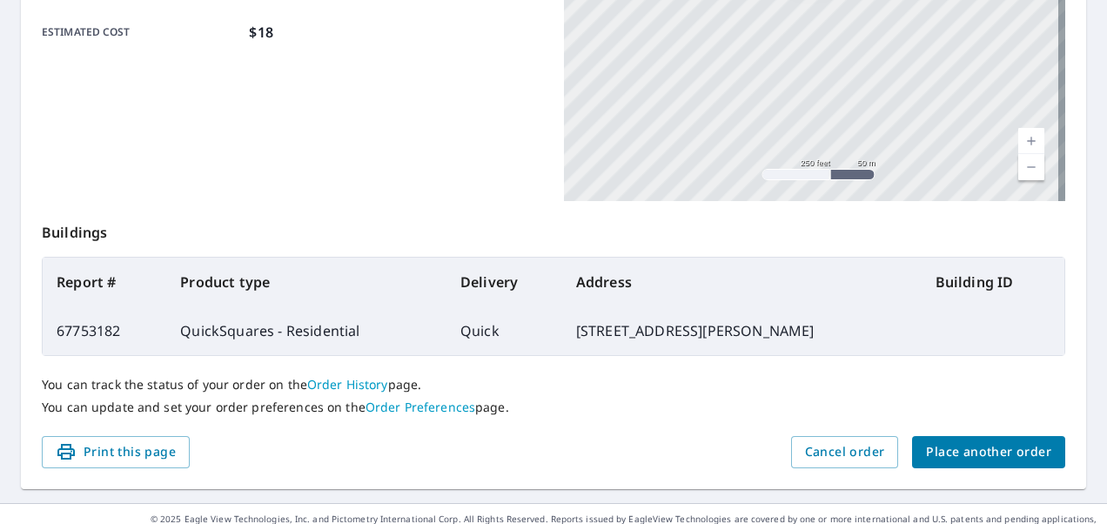
scroll to position [499, 0]
